Goal: Transaction & Acquisition: Purchase product/service

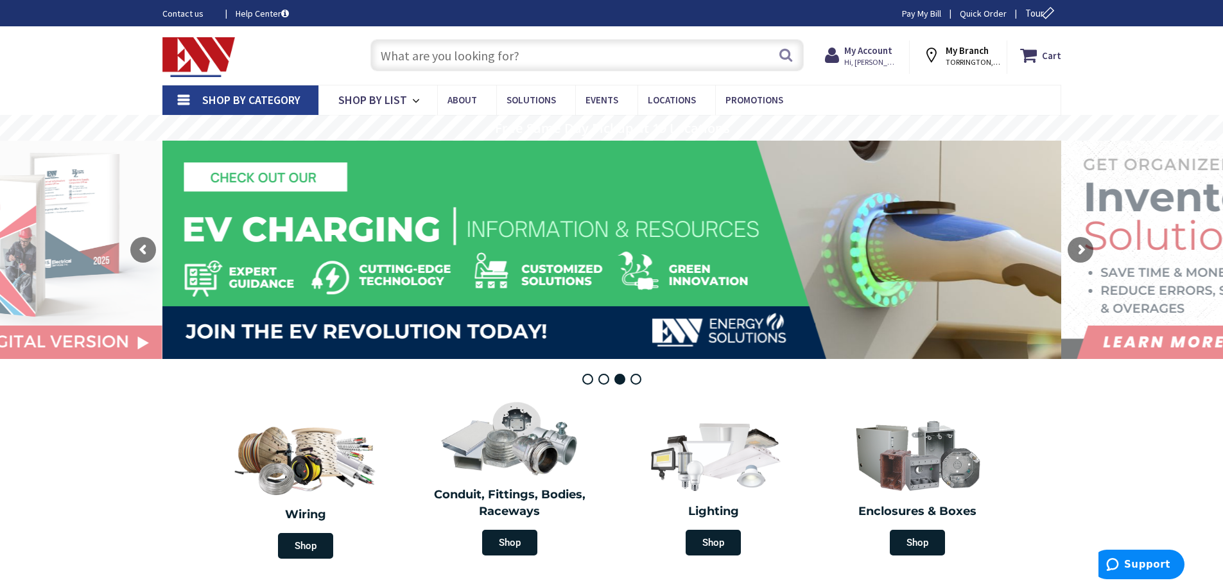
drag, startPoint x: 392, startPoint y: 52, endPoint x: 401, endPoint y: 55, distance: 8.7
click at [395, 53] on input "text" at bounding box center [587, 55] width 433 height 32
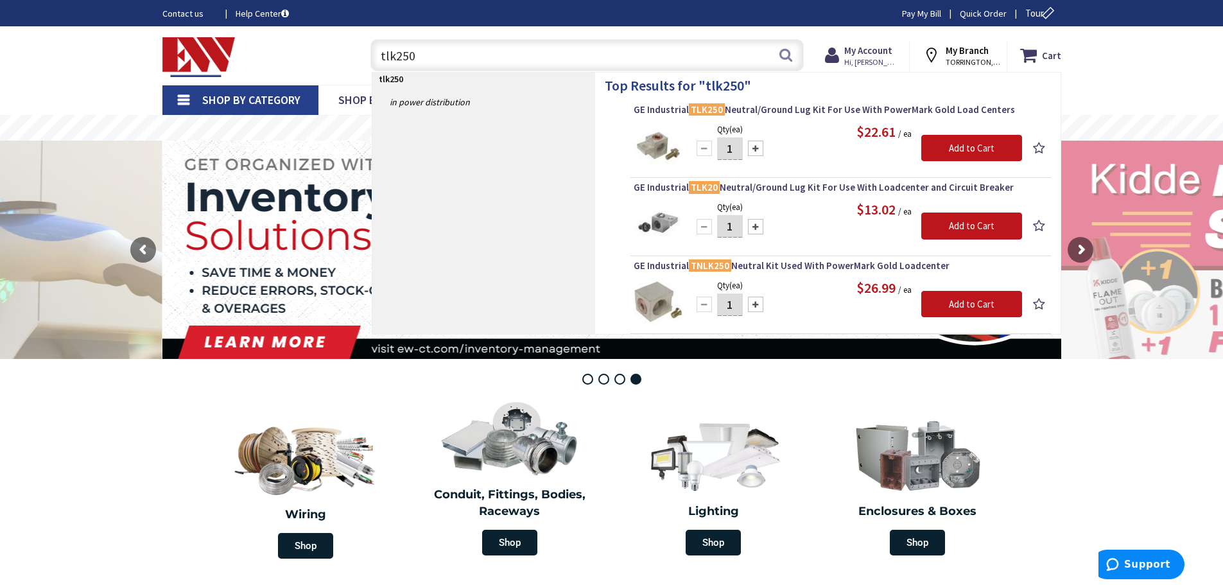
type input "tlk250"
click at [756, 152] on div at bounding box center [755, 148] width 15 height 15
type input "2"
click at [949, 147] on input "Add to Cart" at bounding box center [972, 148] width 101 height 27
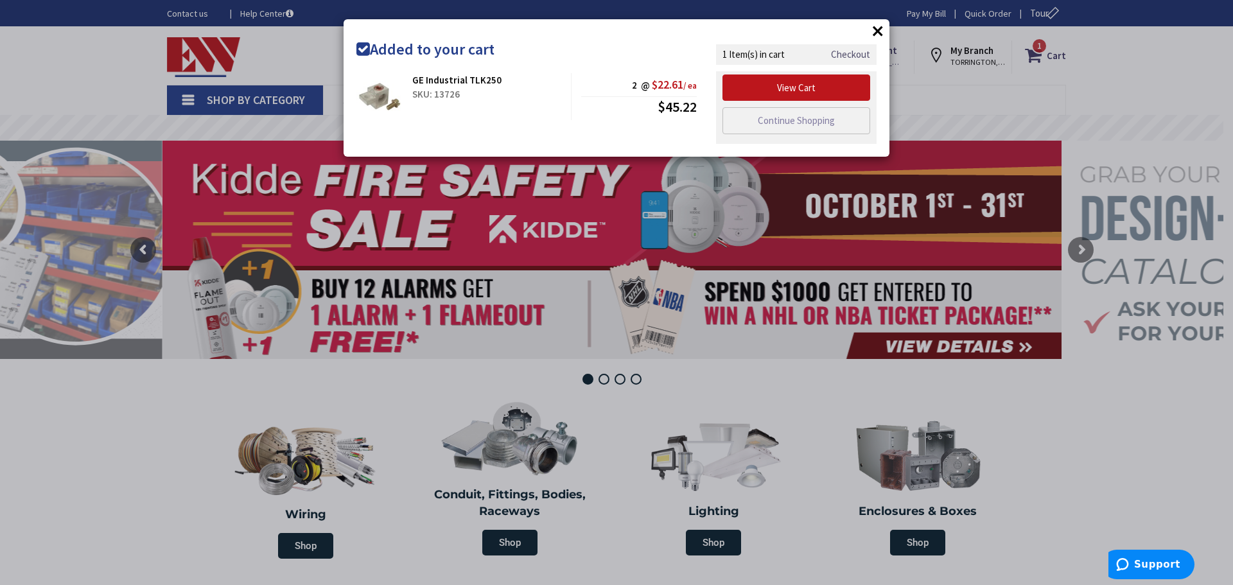
click at [853, 59] on link "Checkout" at bounding box center [850, 54] width 39 height 13
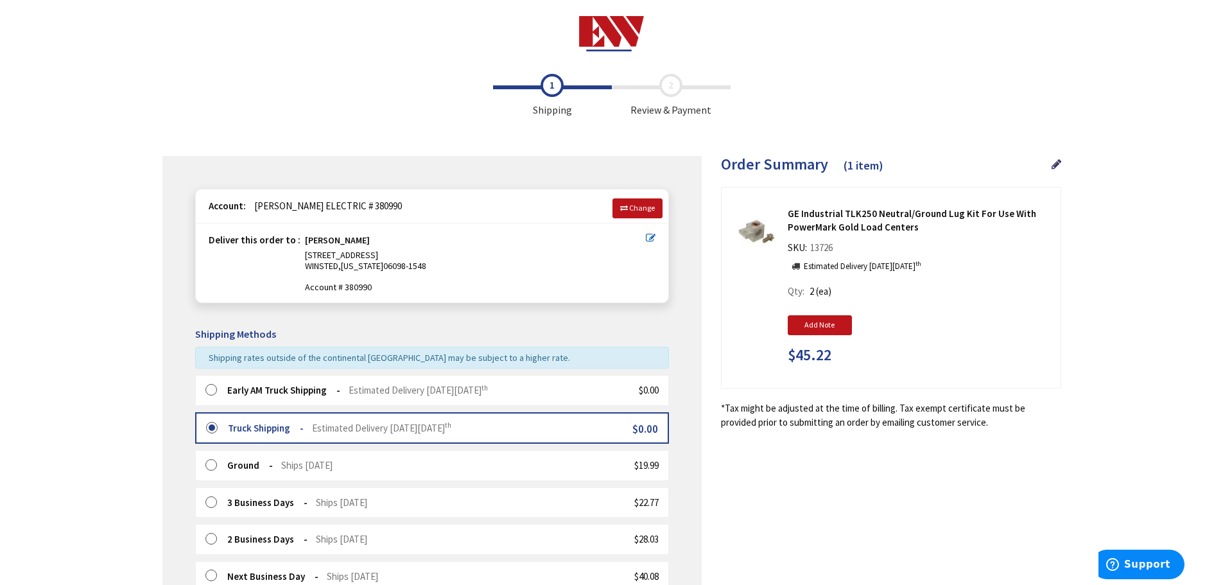
click at [248, 389] on strong "Early AM Truck Shipping" at bounding box center [283, 390] width 113 height 12
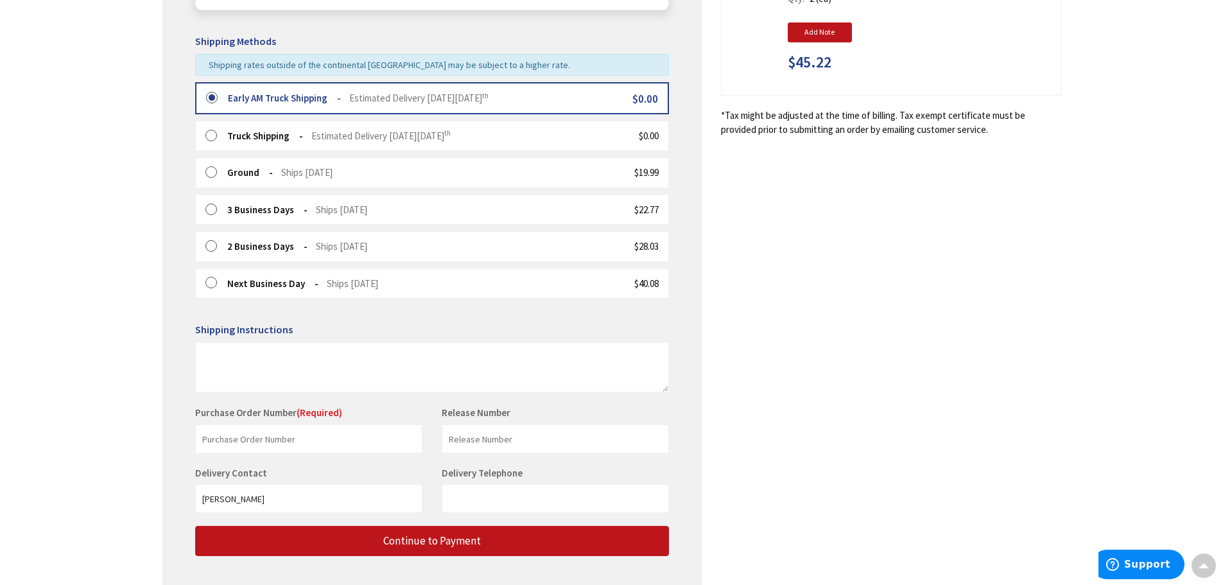
scroll to position [321, 0]
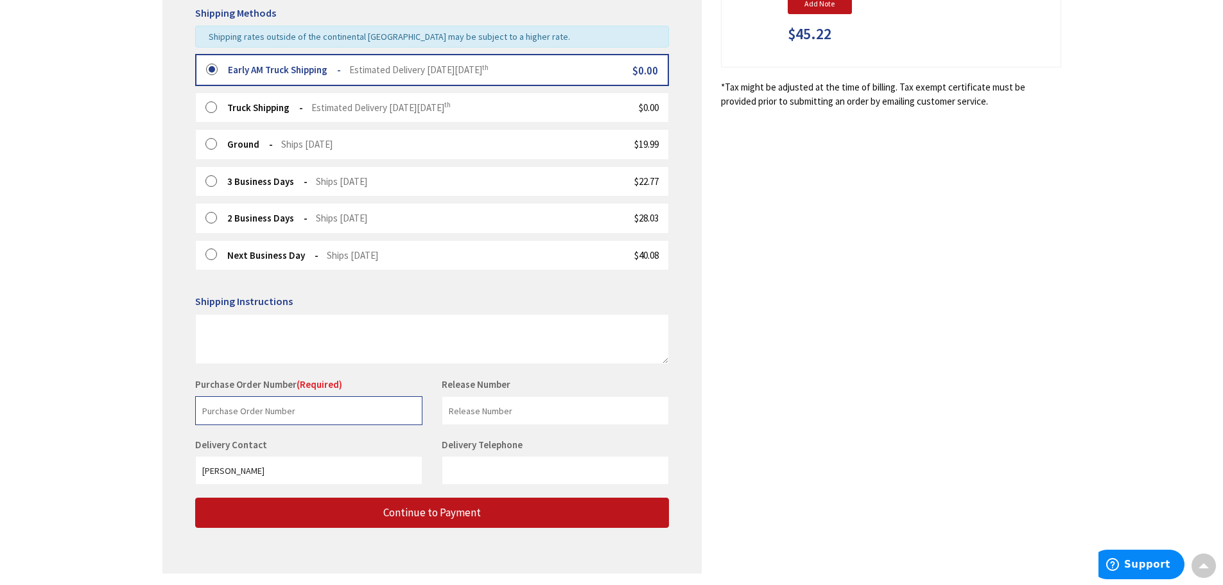
click at [310, 413] on input "text" at bounding box center [308, 410] width 227 height 29
type input "Stock"
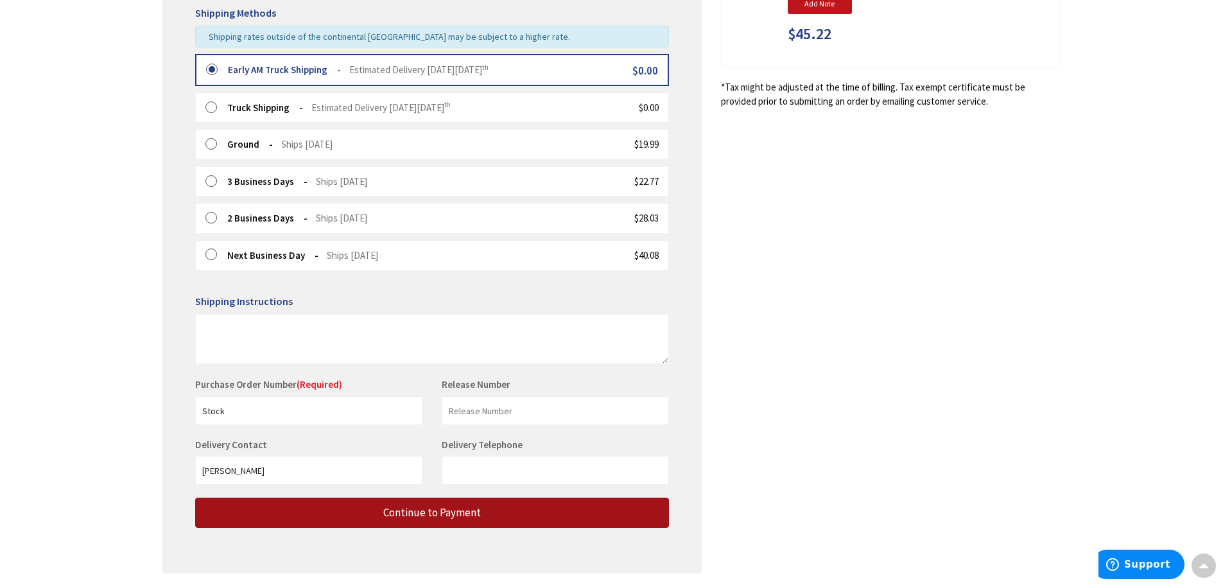
click at [368, 514] on button "Continue to Payment" at bounding box center [432, 513] width 474 height 30
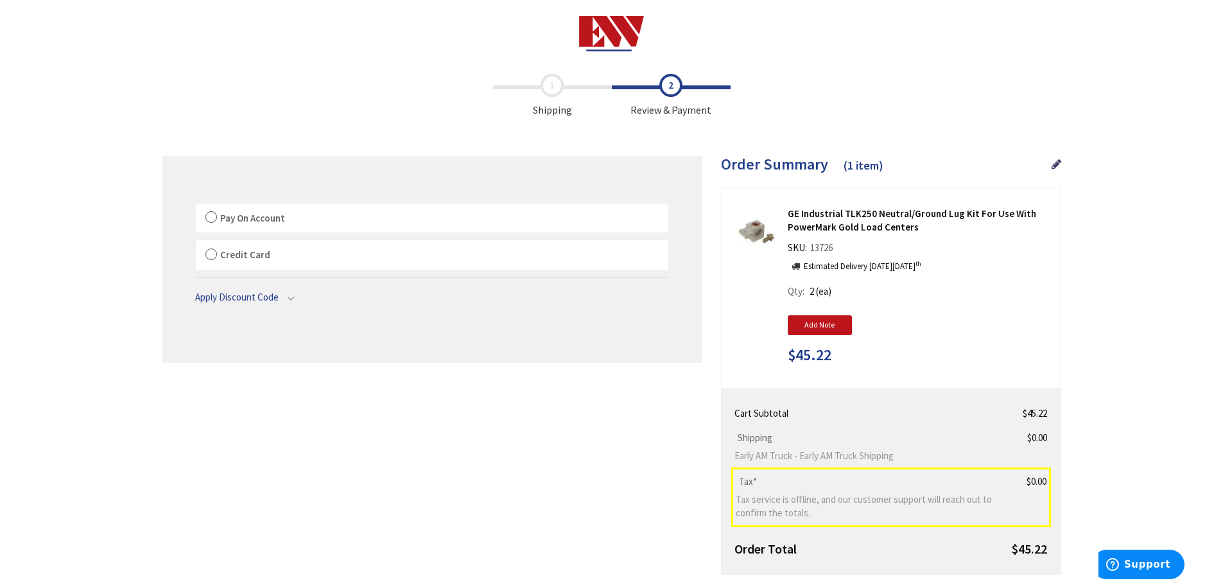
click at [211, 216] on label "Pay On Account" at bounding box center [432, 219] width 473 height 30
click at [196, 206] on input "Pay On Account" at bounding box center [196, 206] width 0 height 0
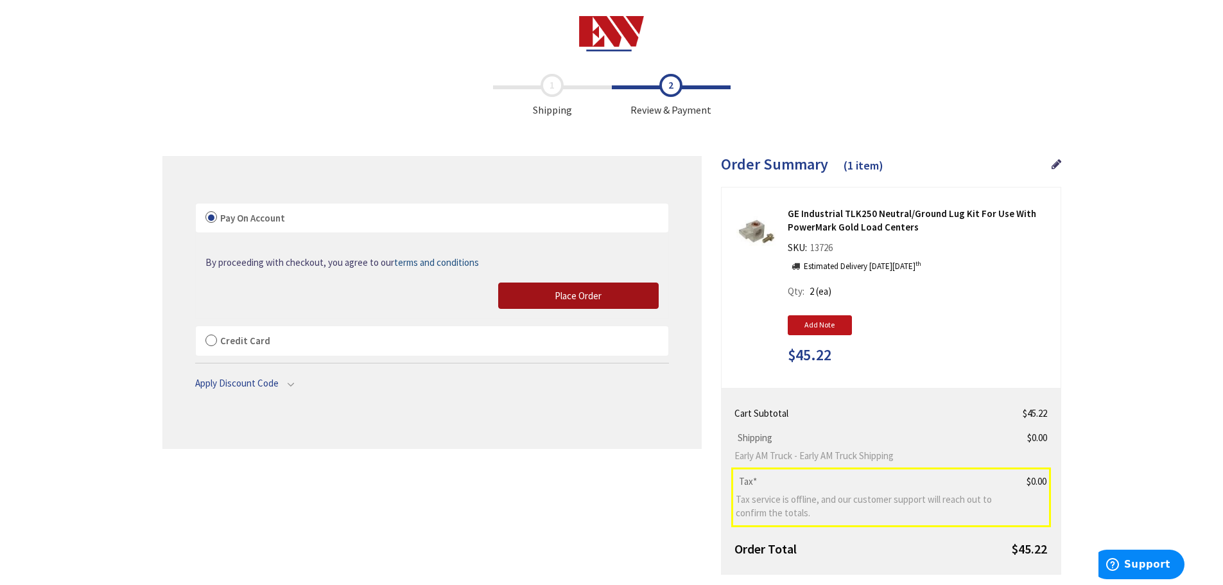
drag, startPoint x: 571, startPoint y: 300, endPoint x: 898, endPoint y: 414, distance: 346.1
click at [571, 300] on span "Place Order" at bounding box center [578, 296] width 47 height 12
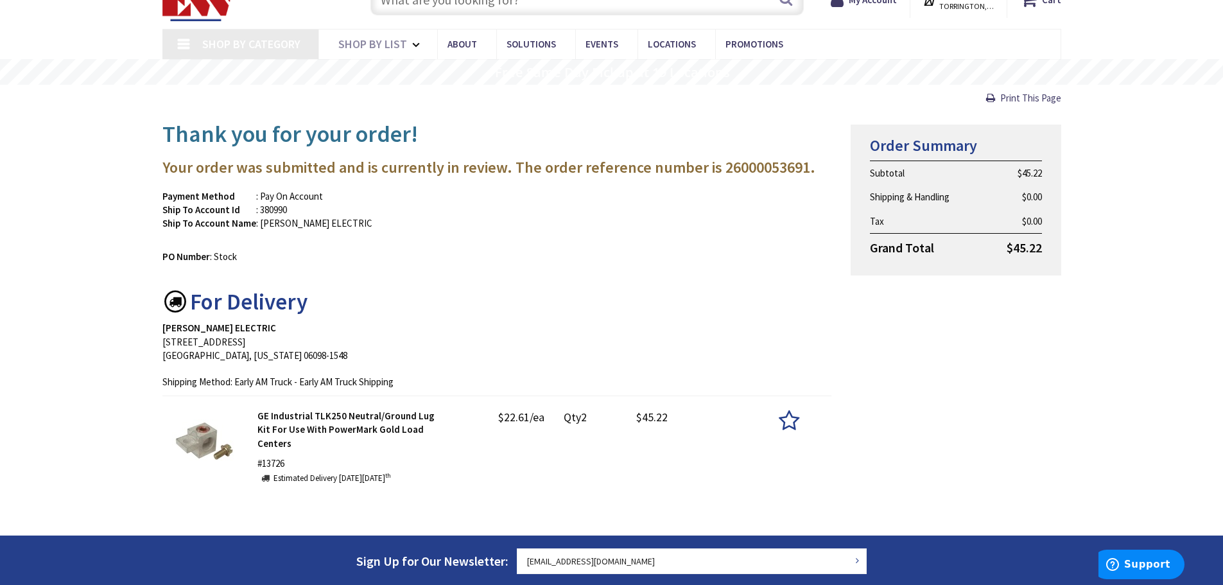
scroll to position [128, 0]
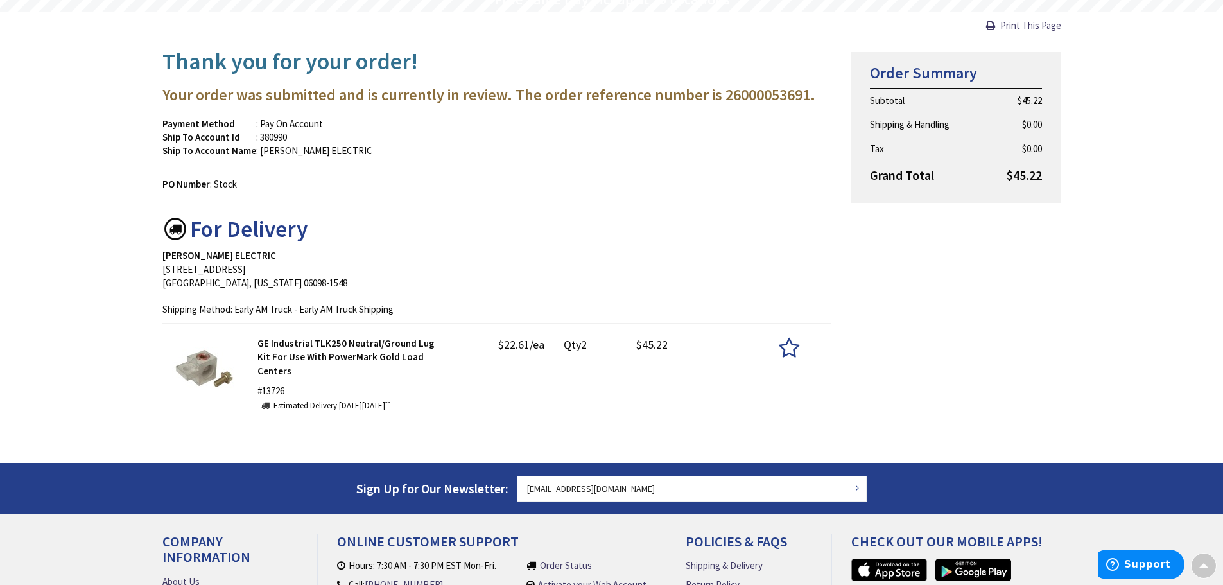
type input "[GEOGRAPHIC_DATA], [GEOGRAPHIC_DATA]"
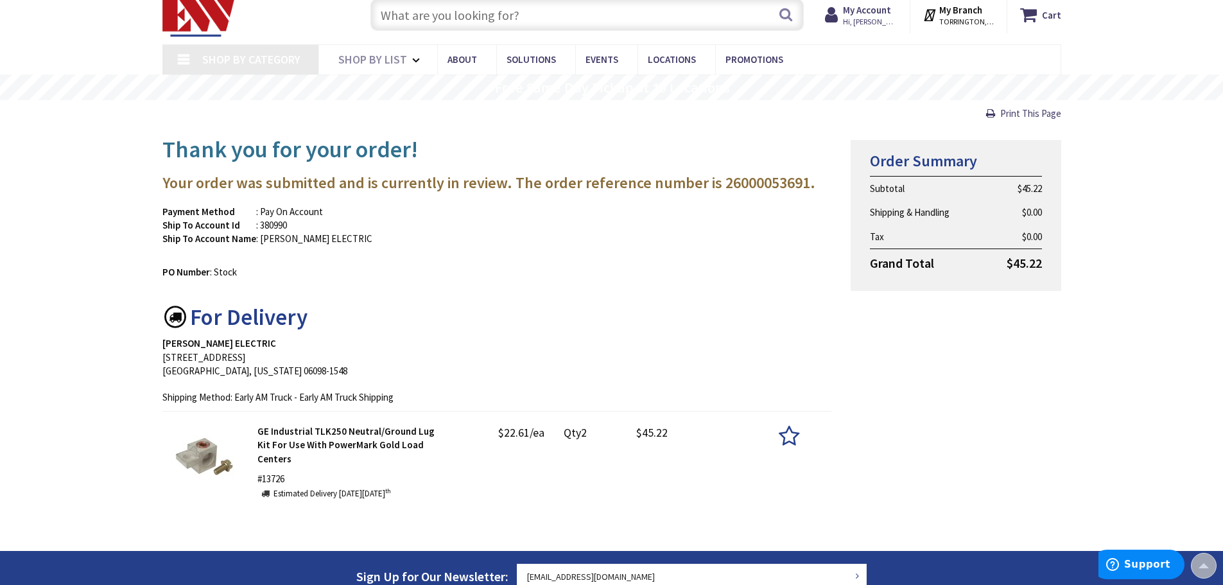
scroll to position [0, 0]
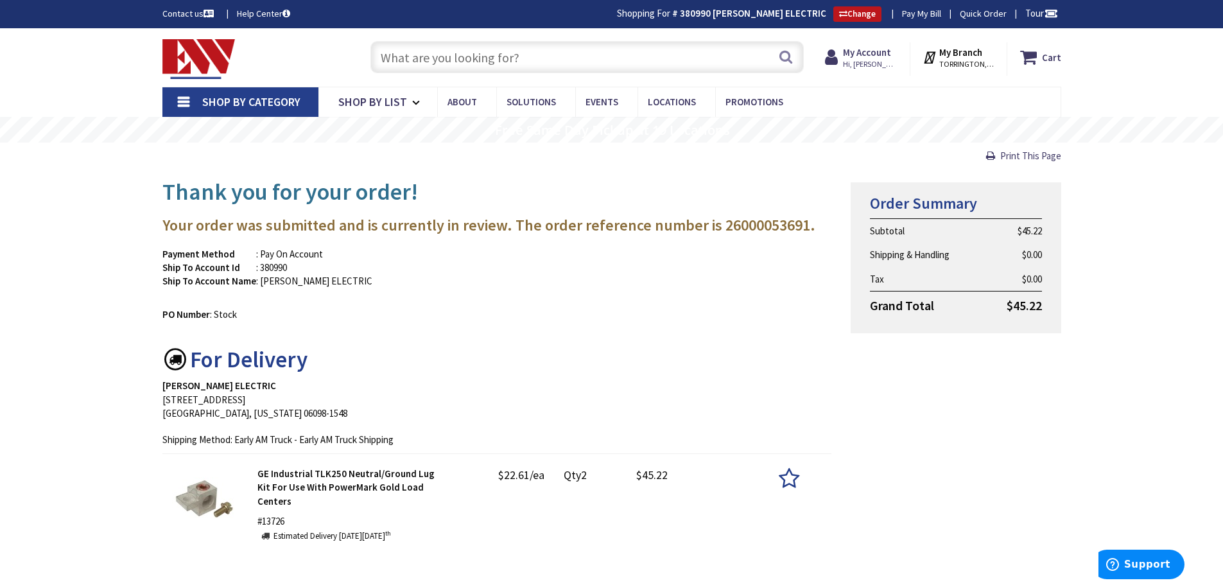
click at [191, 51] on img at bounding box center [198, 59] width 73 height 40
